Goal: Information Seeking & Learning: Learn about a topic

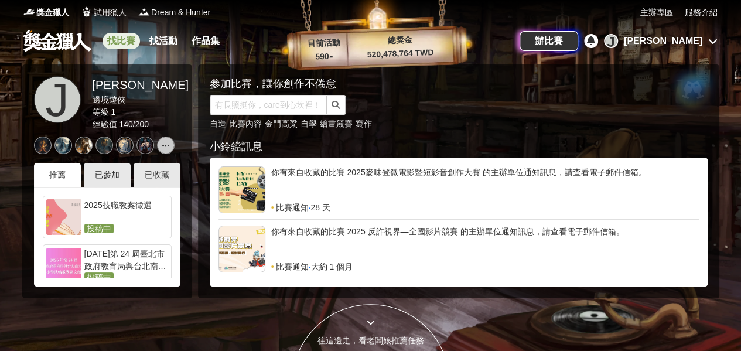
click at [123, 44] on link "找比賽" at bounding box center [120, 41] width 37 height 16
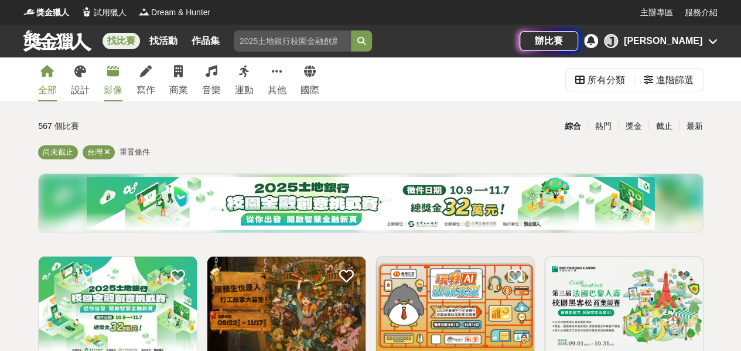
click at [107, 78] on link "影像" at bounding box center [113, 79] width 19 height 44
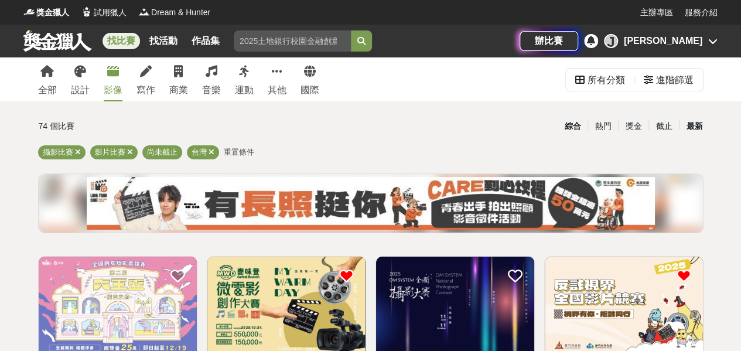
click at [686, 125] on div "最新" at bounding box center [694, 126] width 30 height 20
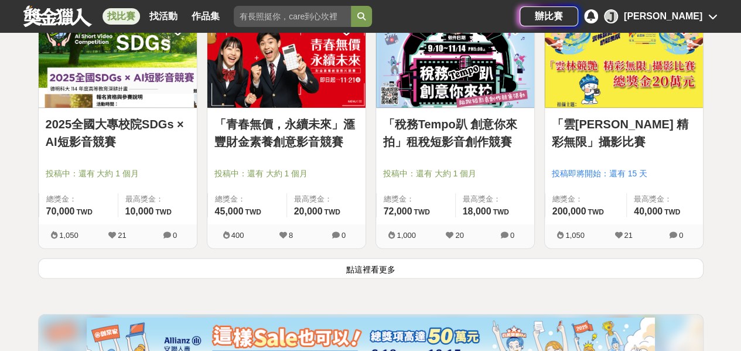
scroll to position [1464, 0]
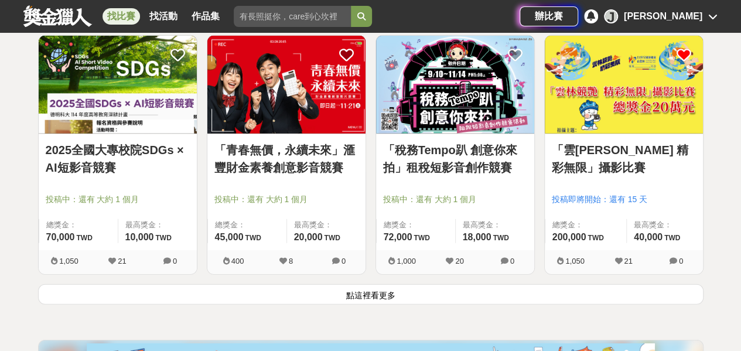
click at [367, 293] on button "點這裡看更多" at bounding box center [370, 294] width 665 height 20
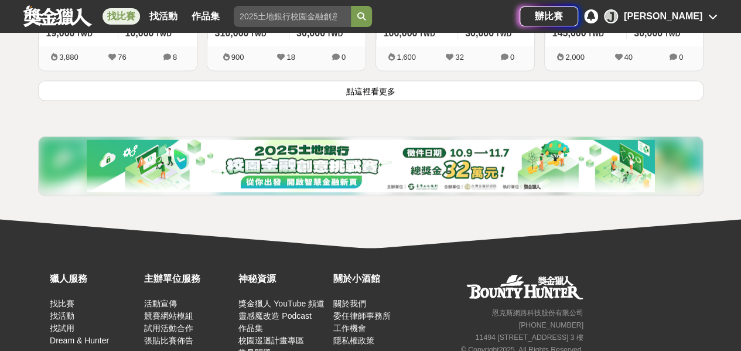
scroll to position [3162, 0]
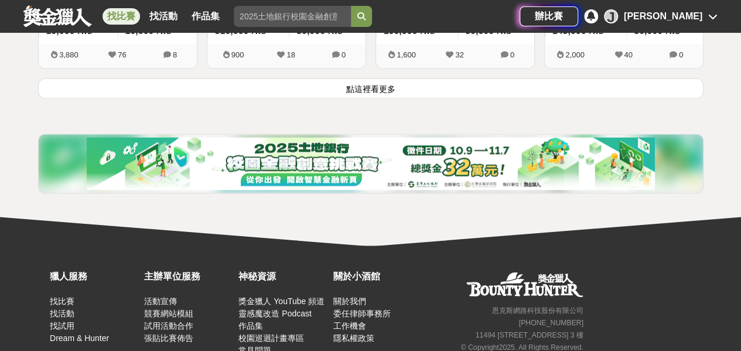
click at [367, 84] on button "點這裡看更多" at bounding box center [370, 88] width 665 height 20
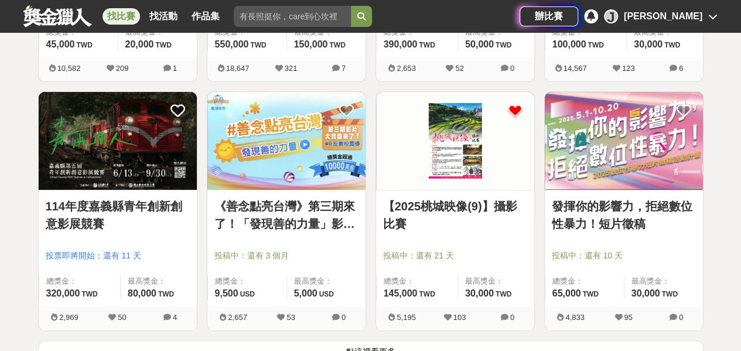
scroll to position [4450, 0]
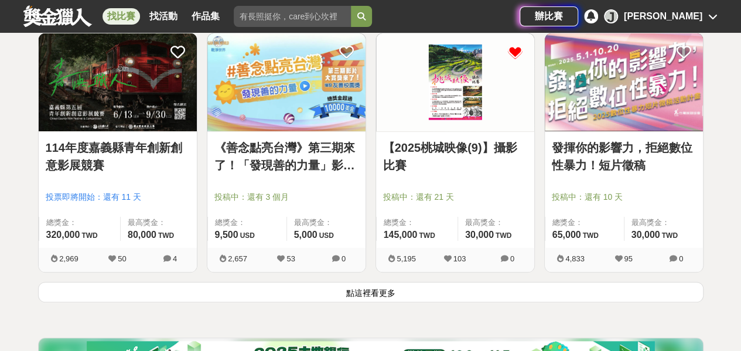
click at [379, 282] on button "點這裡看更多" at bounding box center [370, 292] width 665 height 20
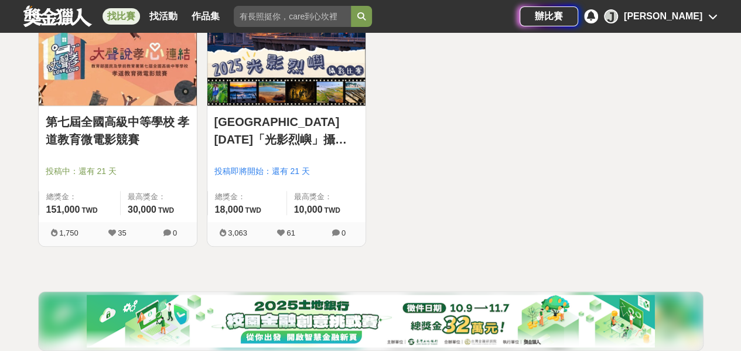
scroll to position [4743, 0]
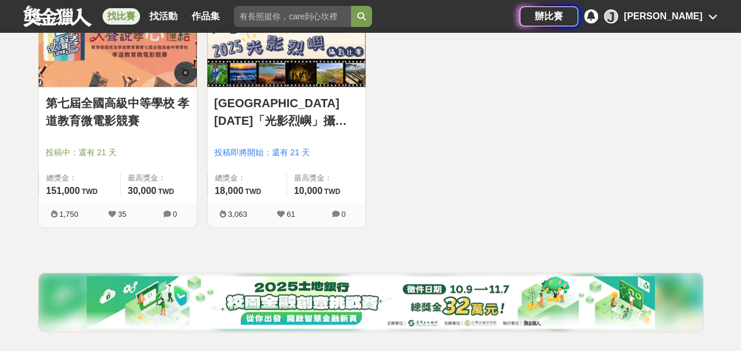
click at [102, 105] on link "第七屆全國高級中等學校 孝道教育微電影競賽" at bounding box center [118, 111] width 144 height 35
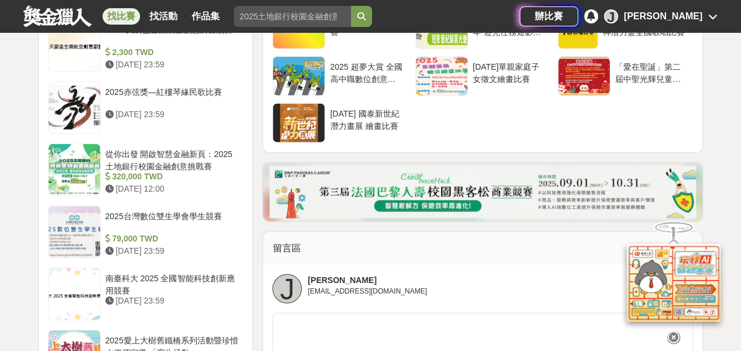
scroll to position [1405, 0]
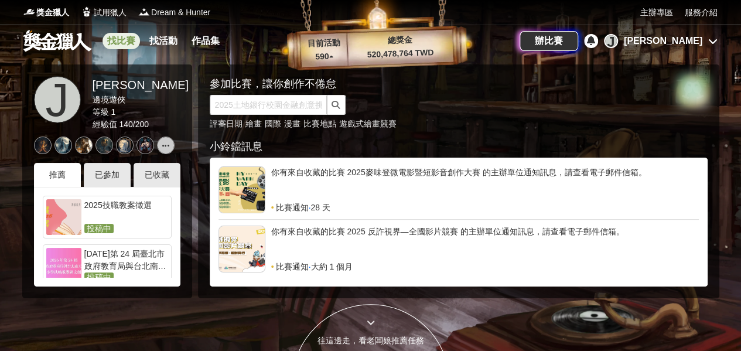
click at [118, 33] on link "找比賽" at bounding box center [120, 41] width 37 height 16
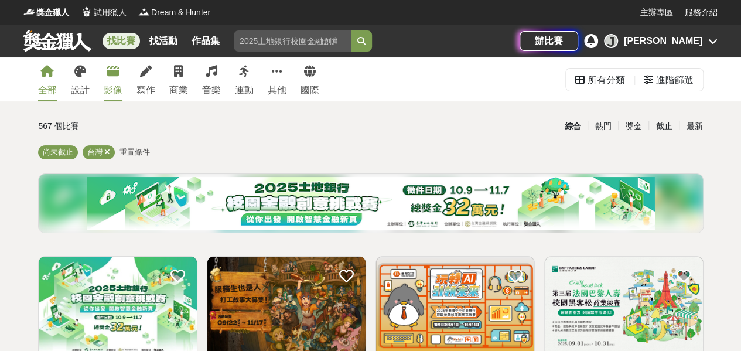
click at [109, 76] on icon at bounding box center [113, 72] width 12 height 12
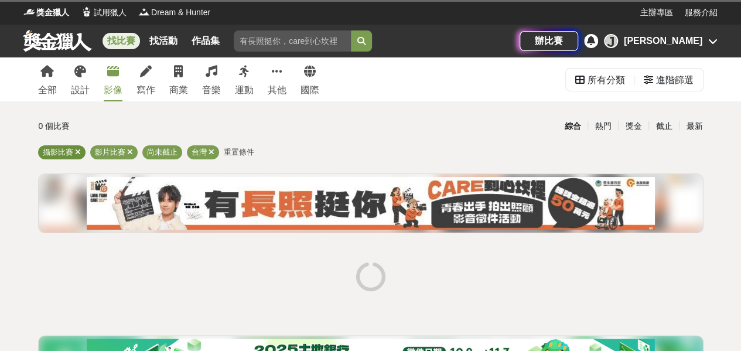
click at [76, 152] on icon at bounding box center [78, 152] width 6 height 8
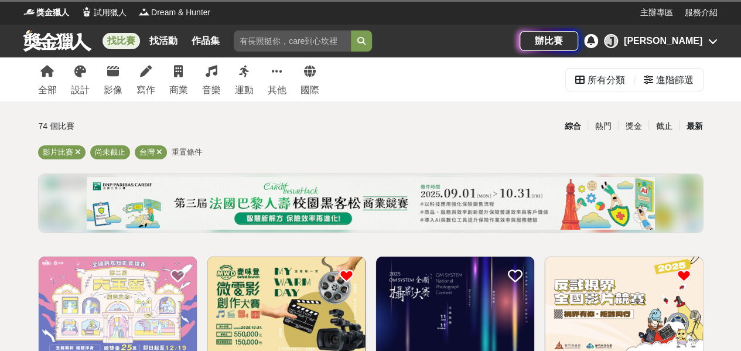
click at [693, 126] on div "最新" at bounding box center [694, 126] width 30 height 20
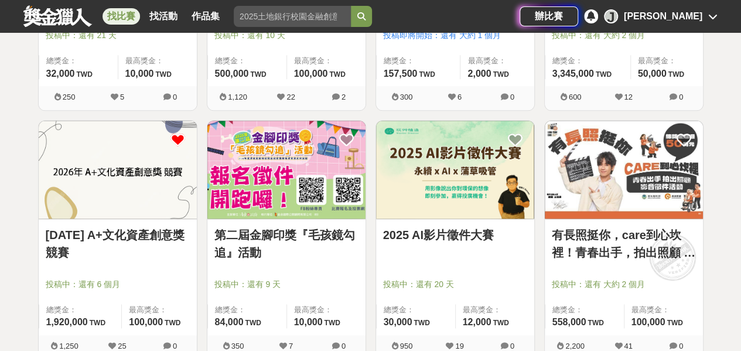
scroll to position [644, 0]
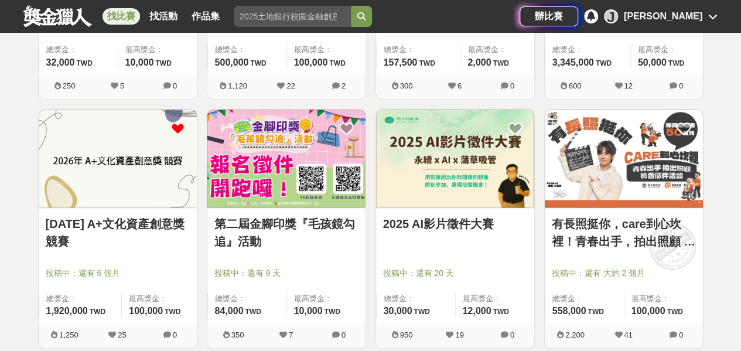
click at [77, 161] on img at bounding box center [118, 158] width 158 height 98
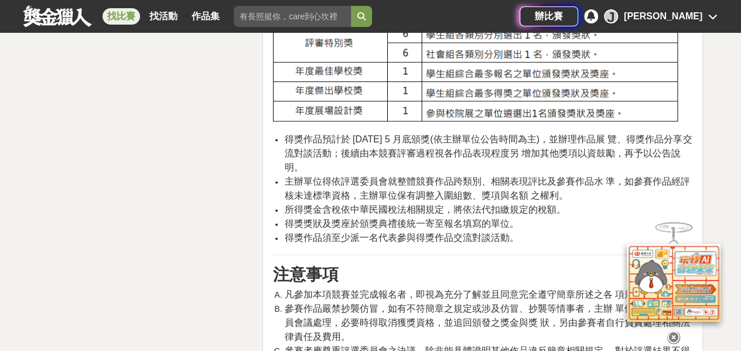
scroll to position [2928, 0]
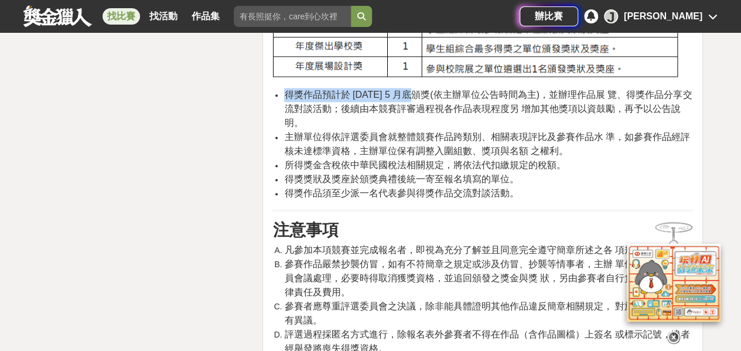
drag, startPoint x: 271, startPoint y: 106, endPoint x: 423, endPoint y: 107, distance: 152.2
drag, startPoint x: 268, startPoint y: 156, endPoint x: 272, endPoint y: 131, distance: 26.1
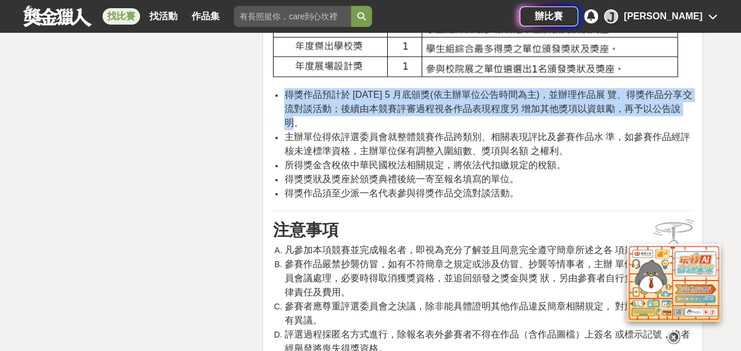
drag, startPoint x: 285, startPoint y: 105, endPoint x: 439, endPoint y: 141, distance: 158.7
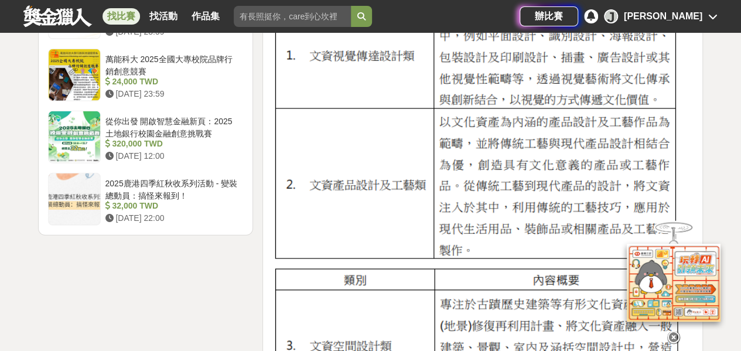
scroll to position [1288, 0]
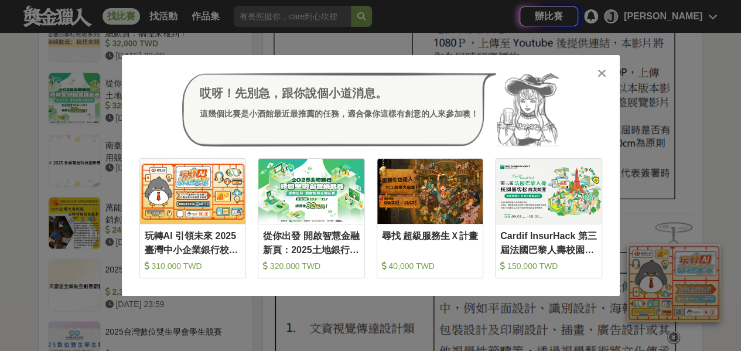
click at [597, 69] on icon at bounding box center [601, 73] width 9 height 12
